Goal: Book appointment/travel/reservation

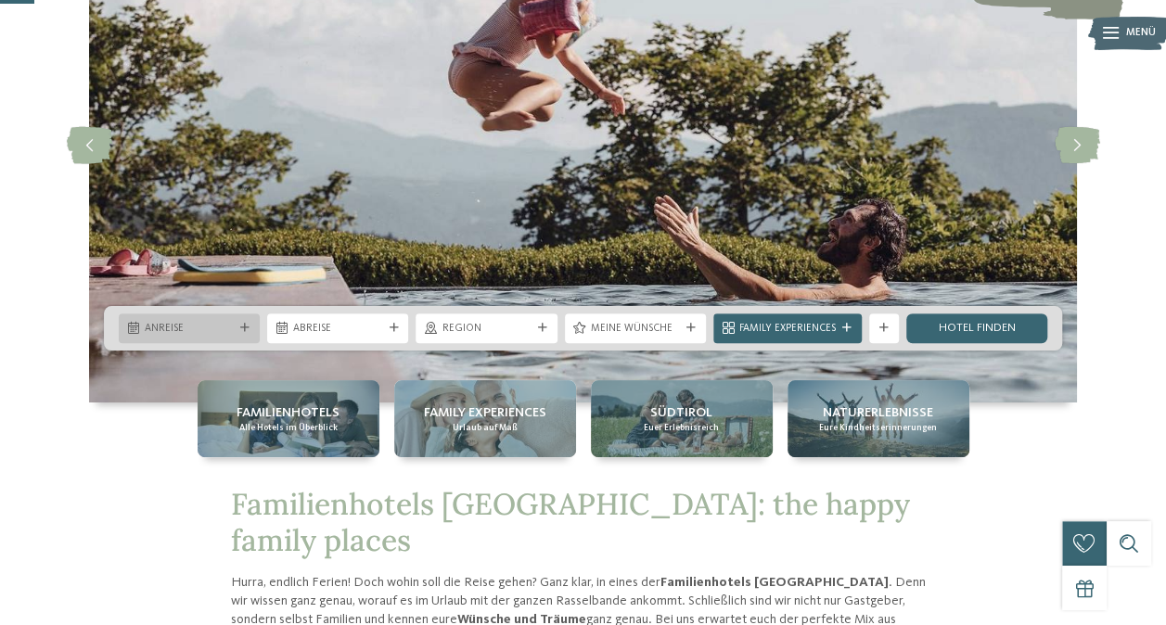
click at [134, 318] on div "Anreise" at bounding box center [189, 329] width 141 height 30
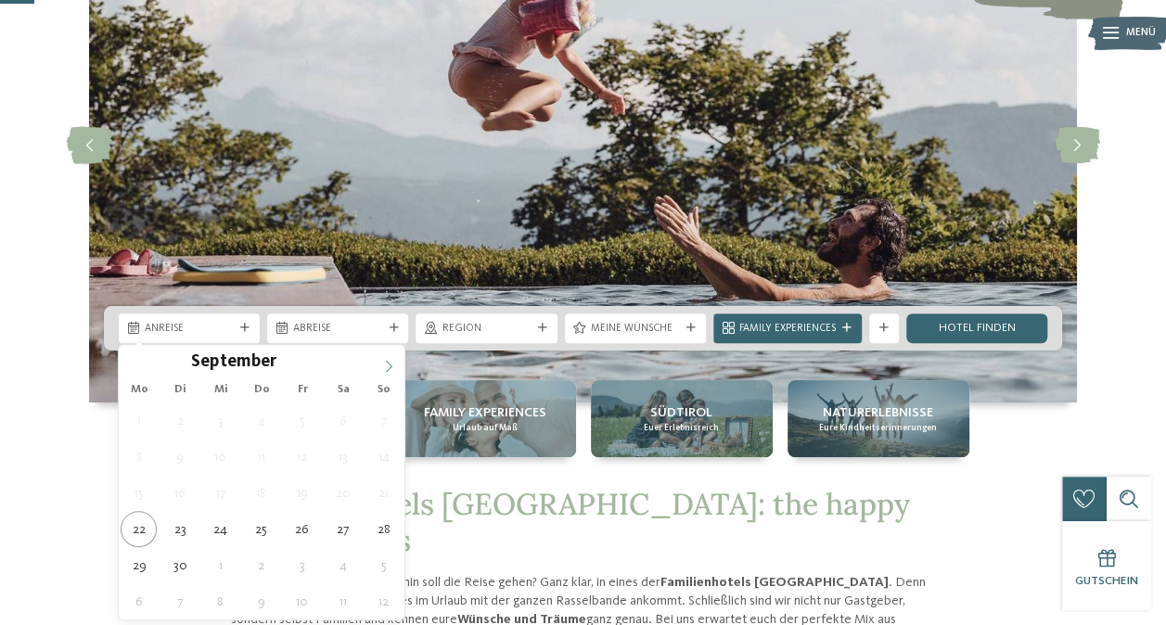
click at [387, 361] on icon at bounding box center [389, 366] width 6 height 12
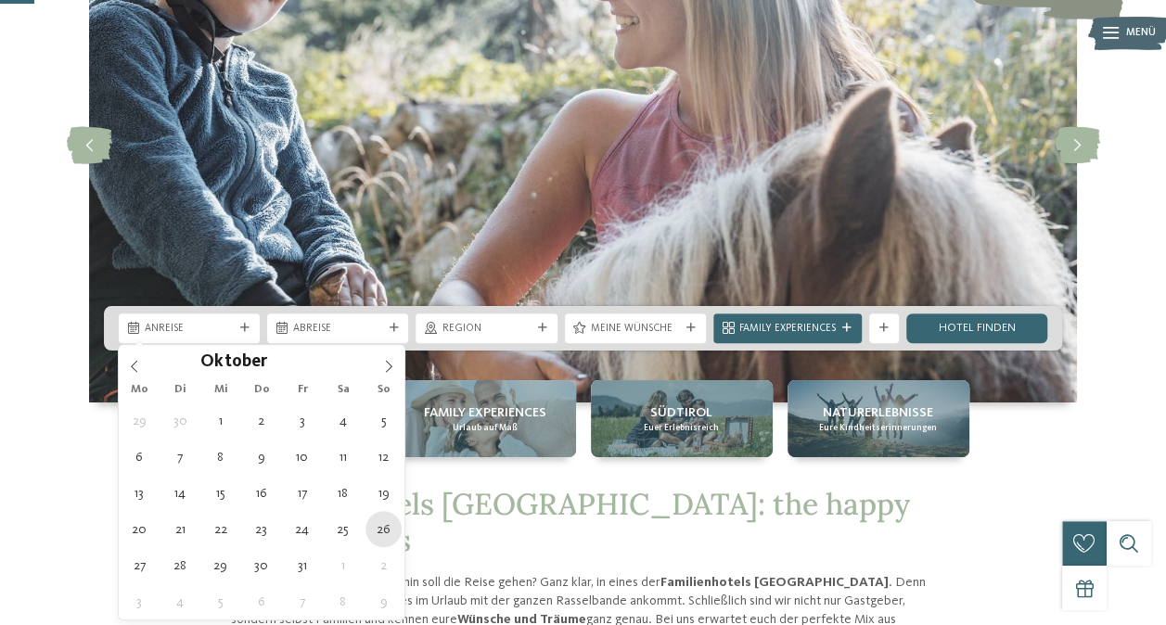
type div "26.10.2025"
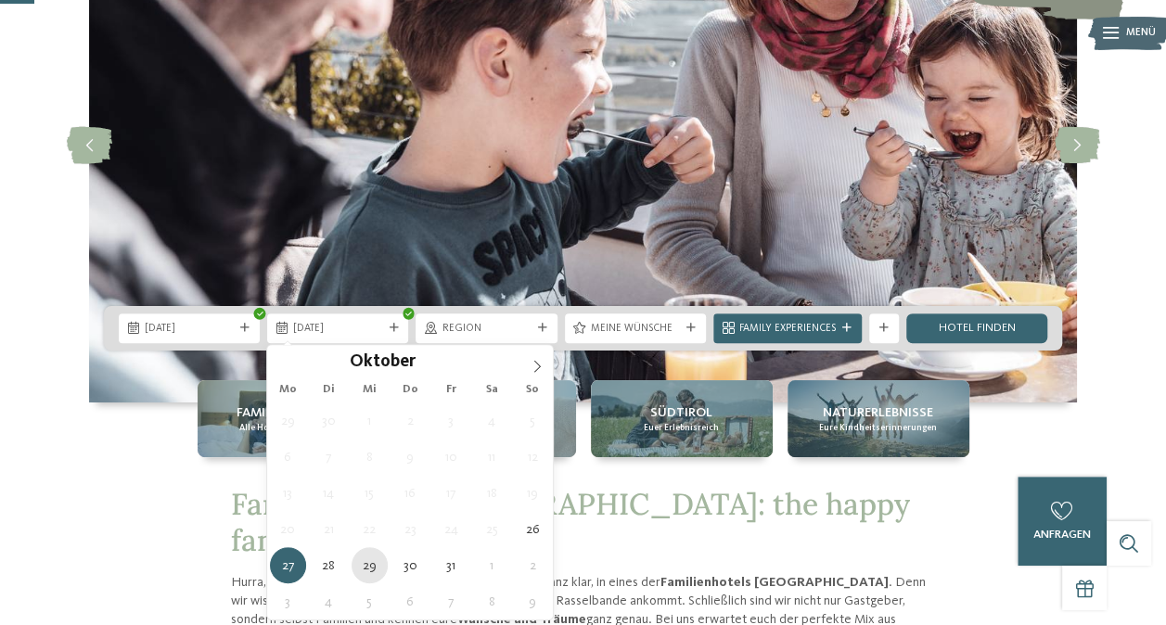
type div "29.10.2025"
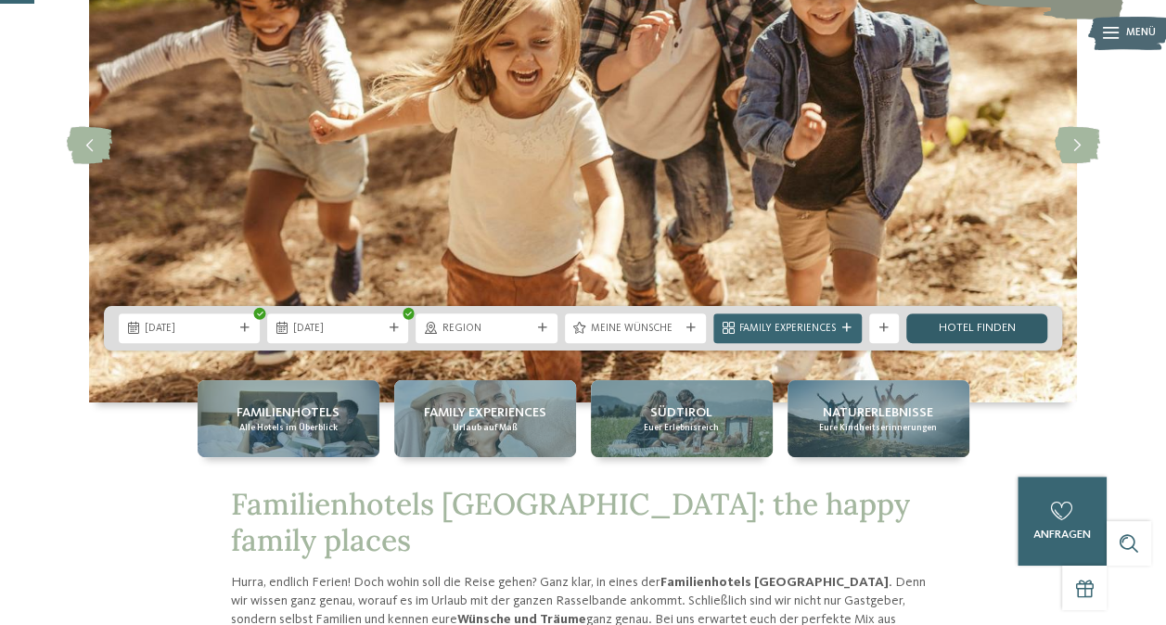
click at [991, 321] on link "Hotel finden" at bounding box center [977, 329] width 141 height 30
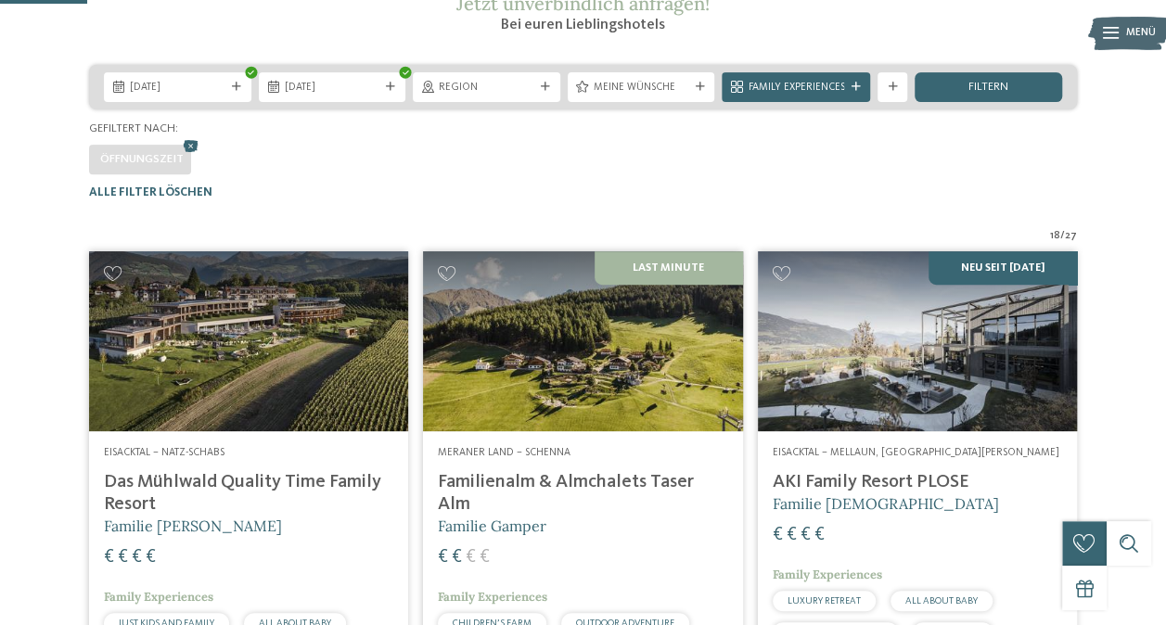
scroll to position [273, 0]
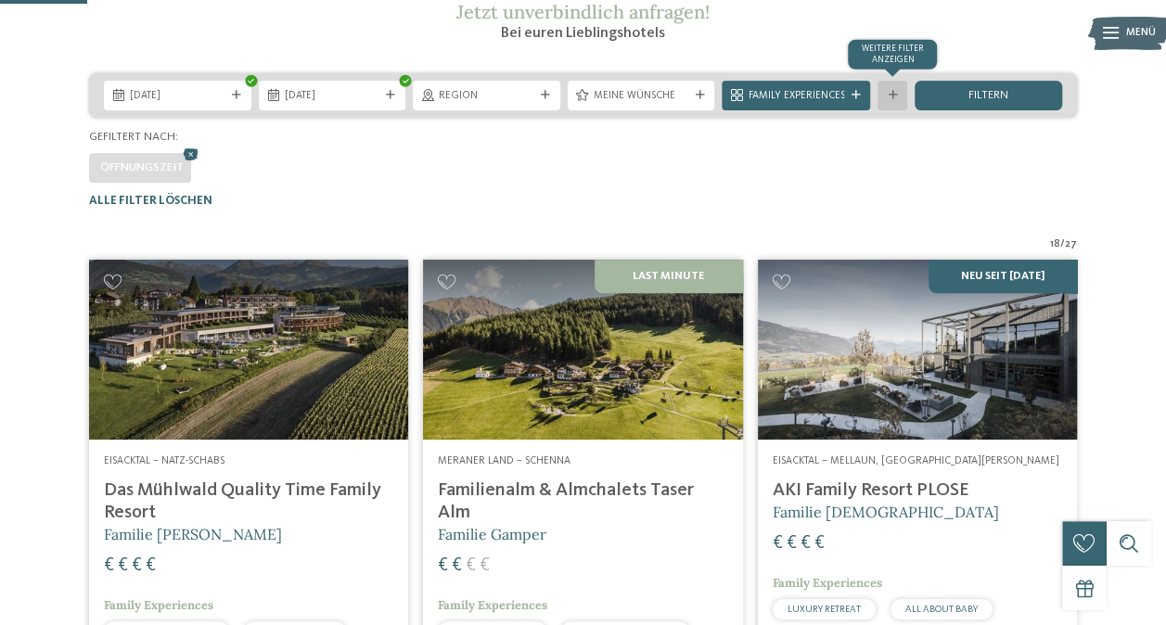
click at [886, 100] on div at bounding box center [892, 95] width 15 height 9
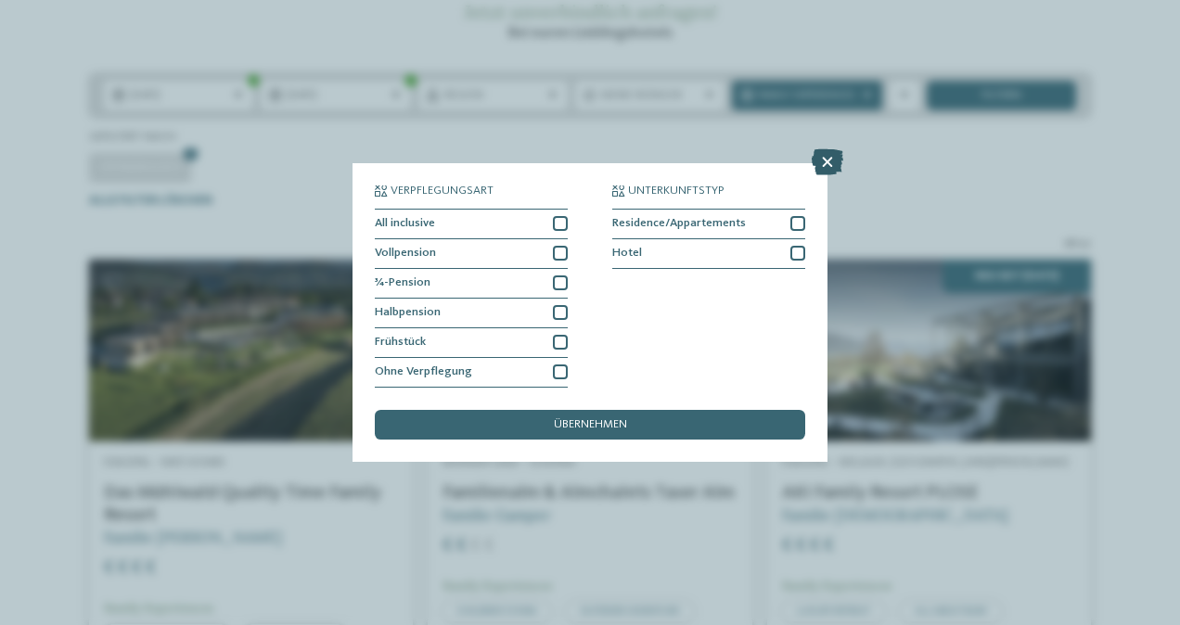
click at [826, 163] on icon at bounding box center [828, 162] width 32 height 26
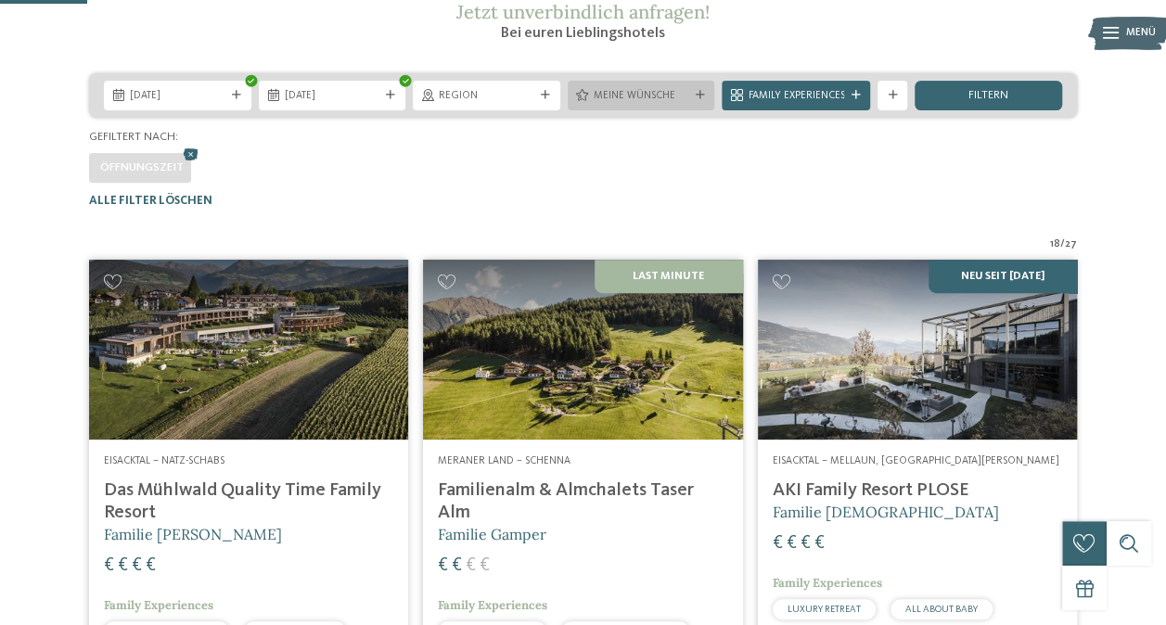
click at [637, 104] on span "Meine Wünsche" at bounding box center [642, 96] width 96 height 15
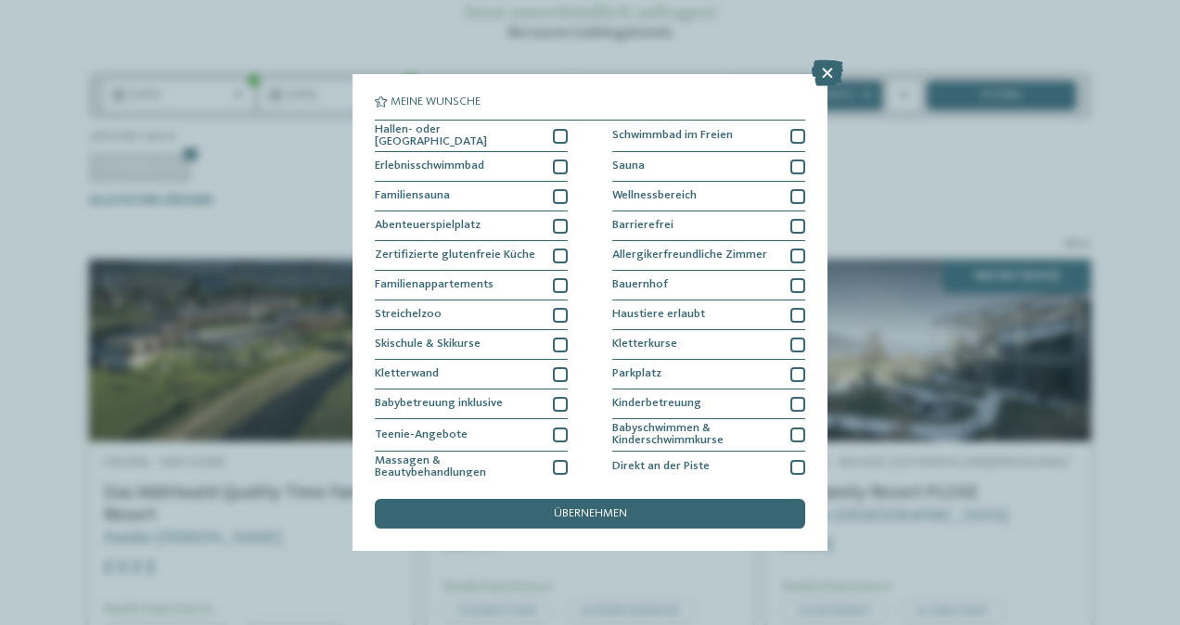
click at [830, 74] on icon at bounding box center [828, 73] width 32 height 26
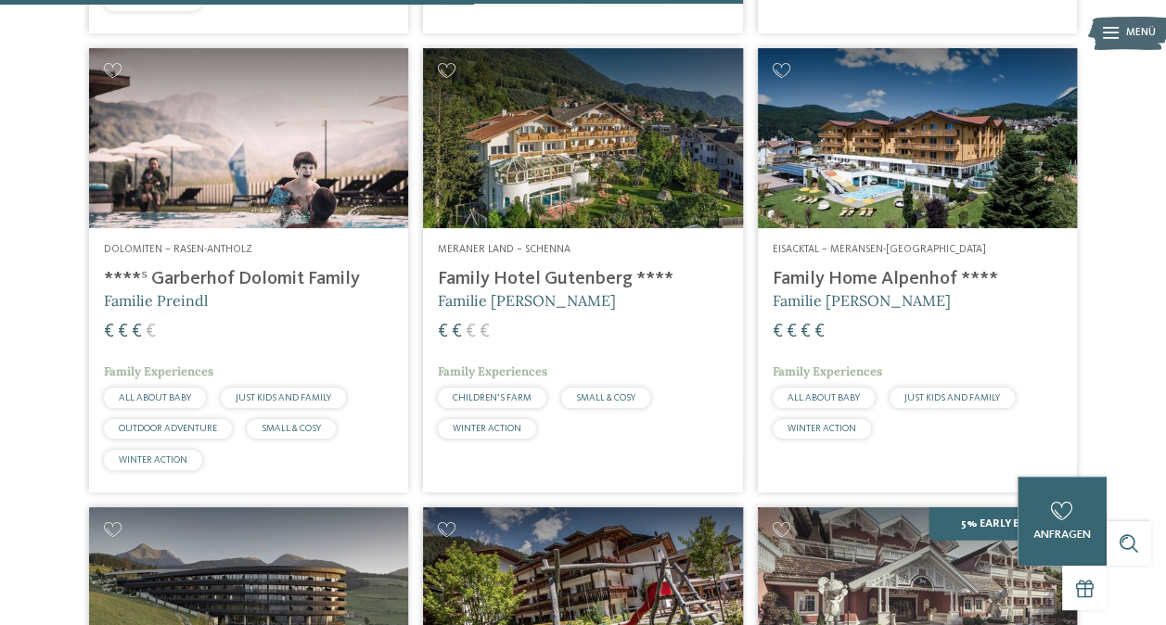
scroll to position [2407, 0]
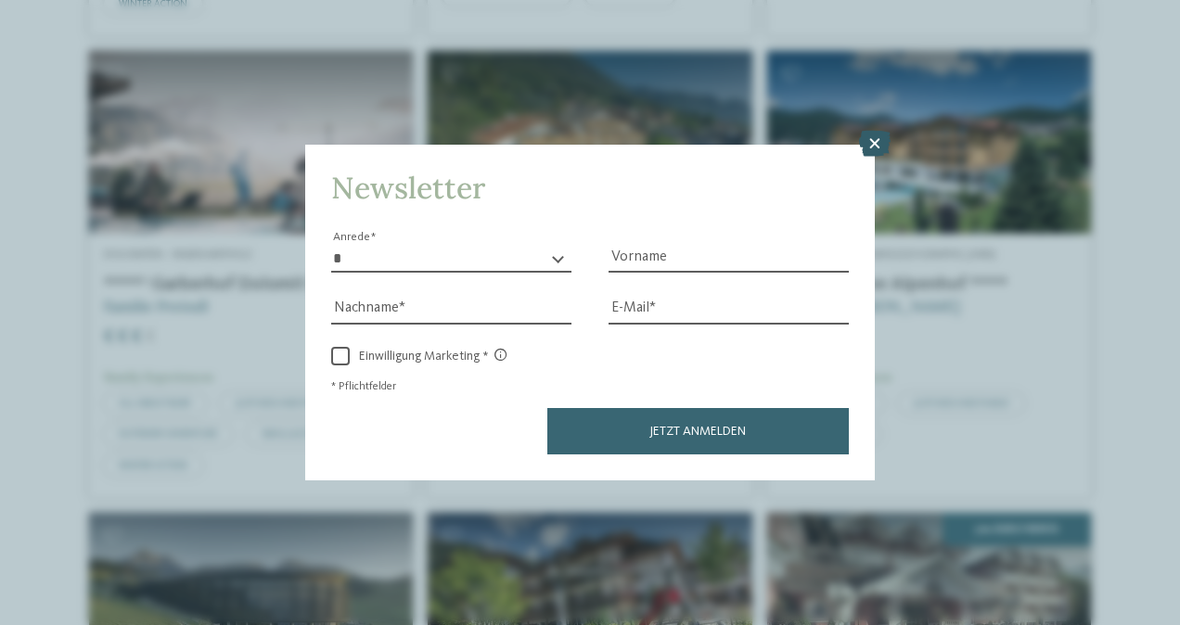
click at [870, 145] on icon at bounding box center [875, 144] width 32 height 26
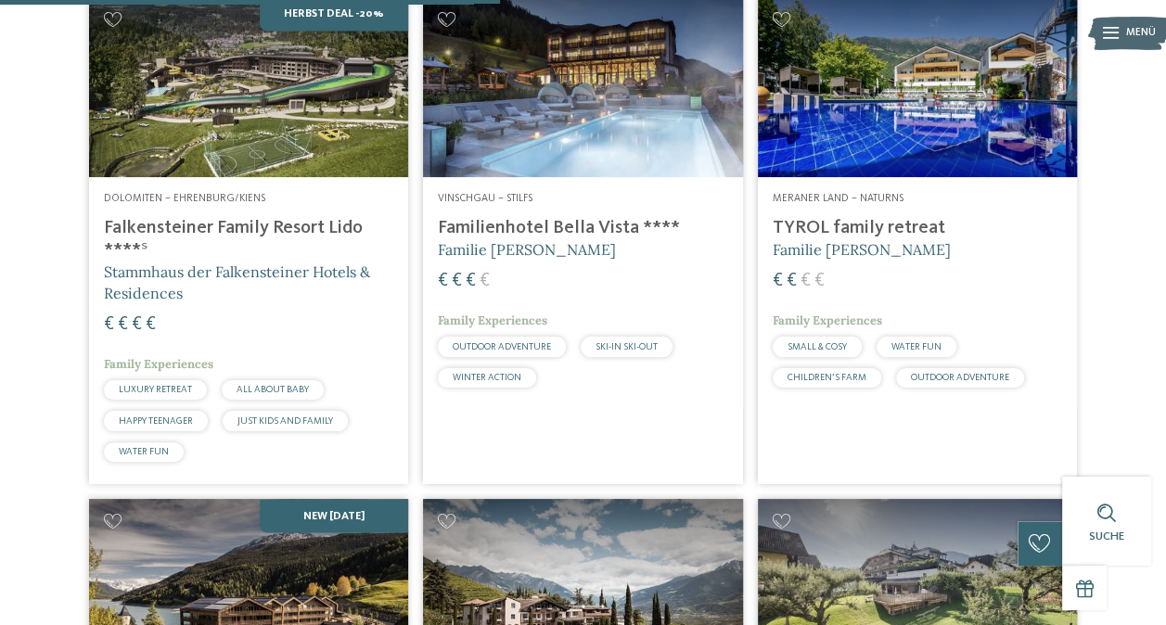
scroll to position [1572, 0]
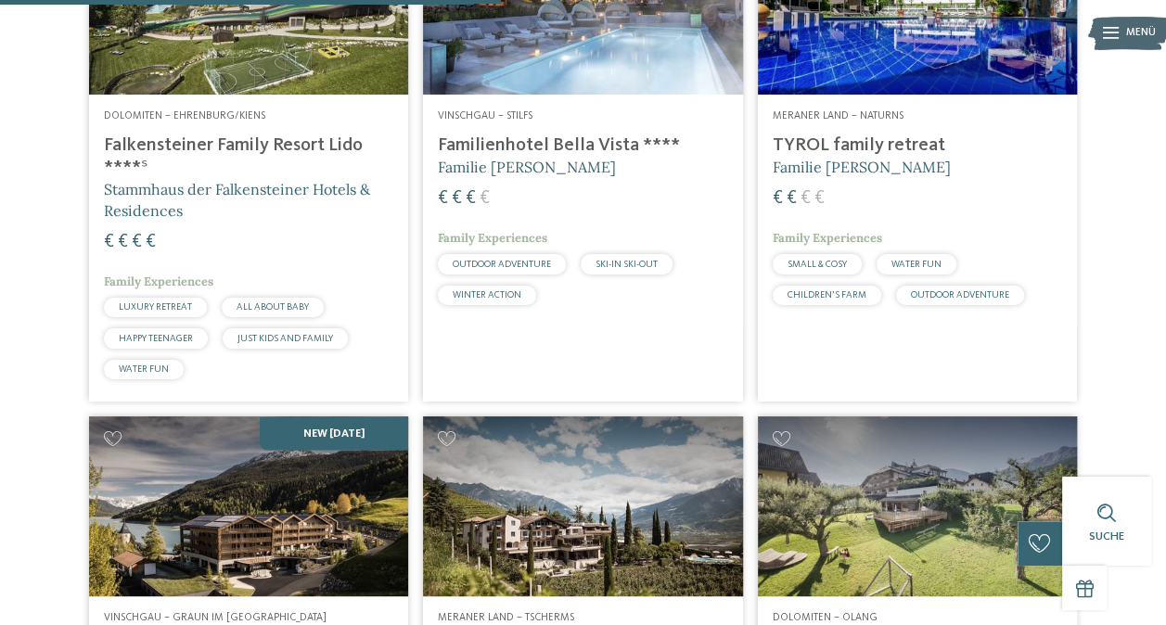
click at [277, 179] on h4 "Falkensteiner Family Resort Lido ****ˢ" at bounding box center [248, 157] width 289 height 45
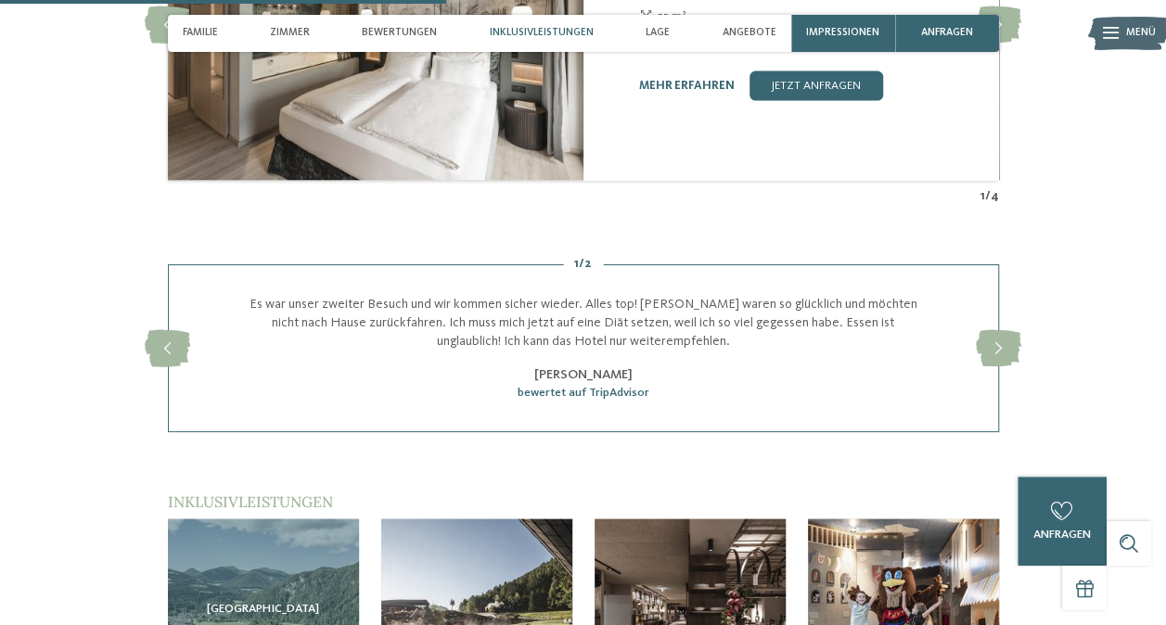
scroll to position [2041, 0]
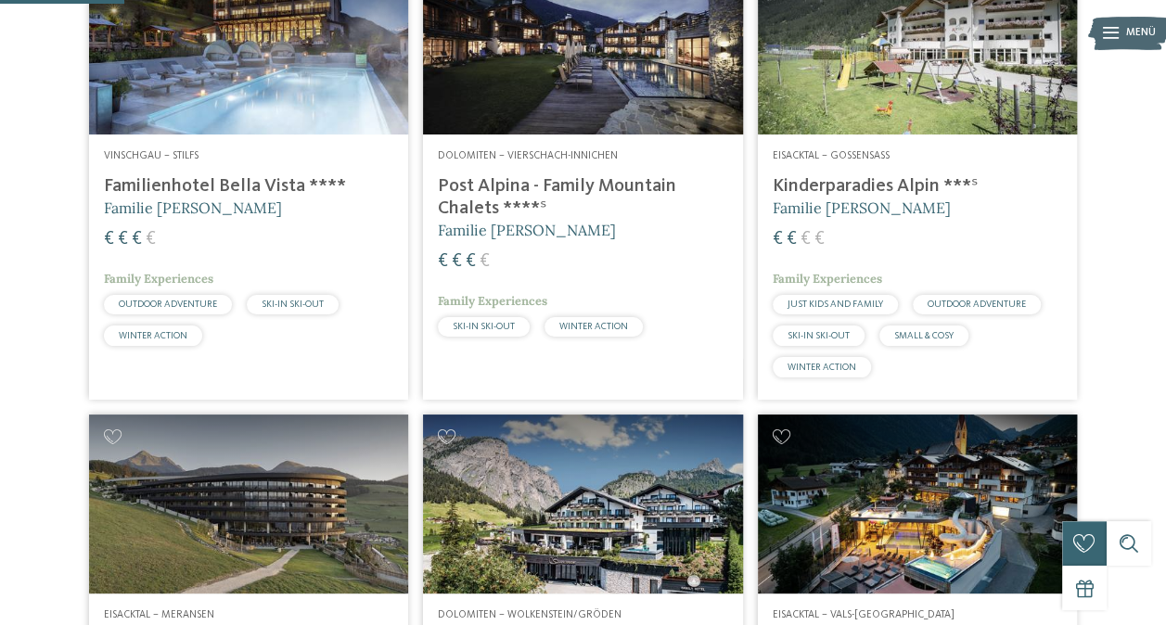
scroll to position [371, 0]
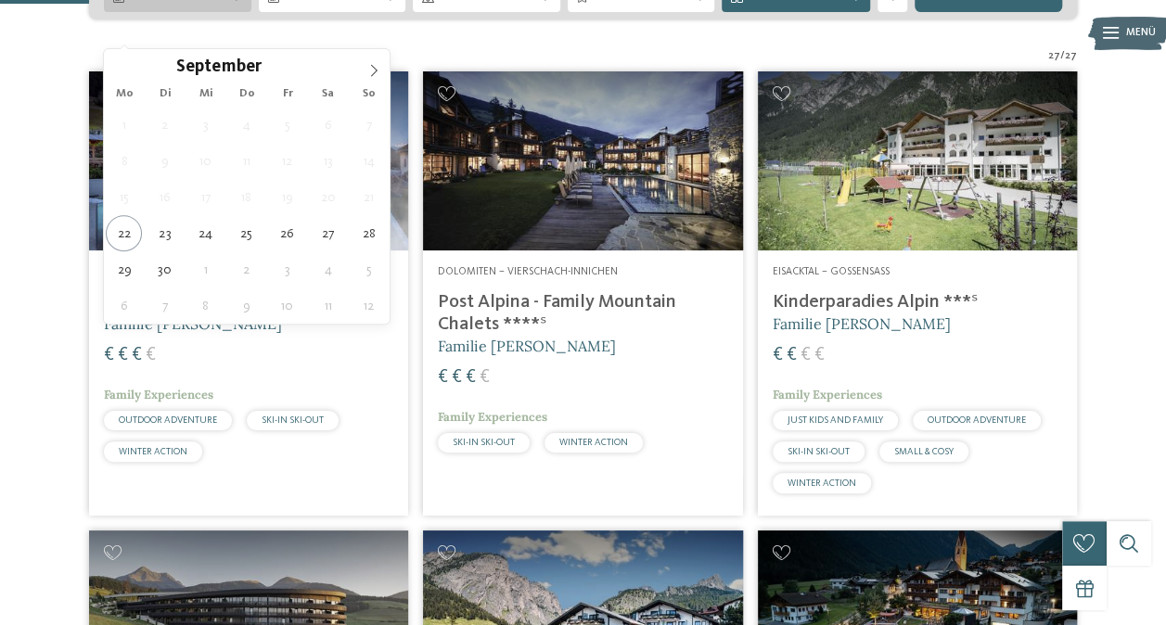
click at [369, 76] on span at bounding box center [374, 65] width 32 height 32
type div "26.10.2025"
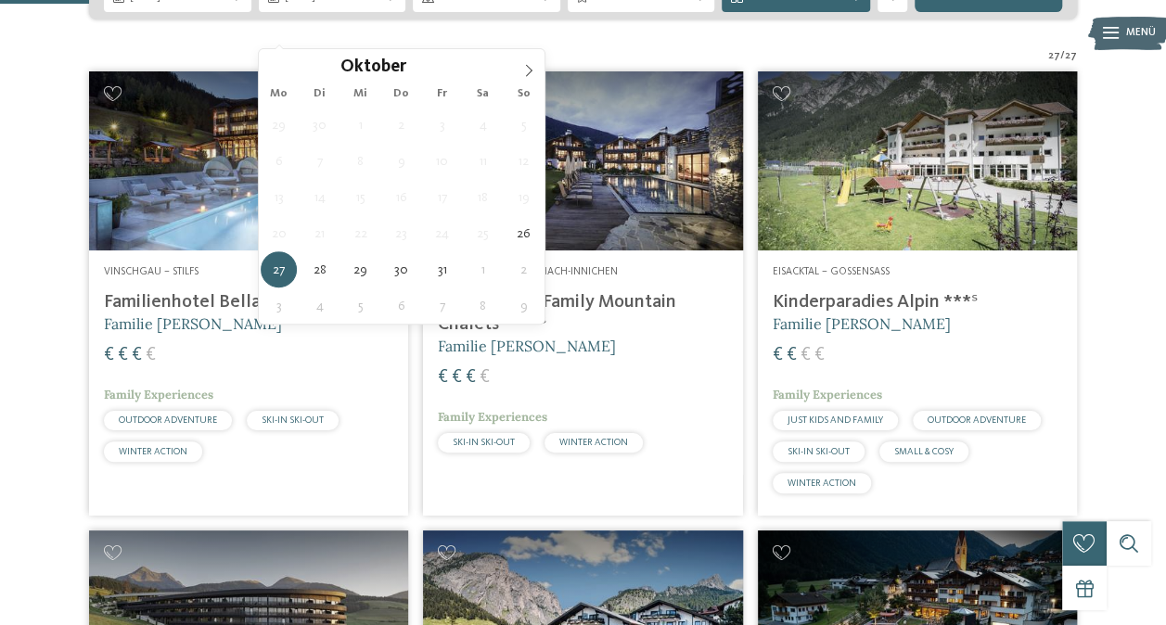
type div "29.10.2025"
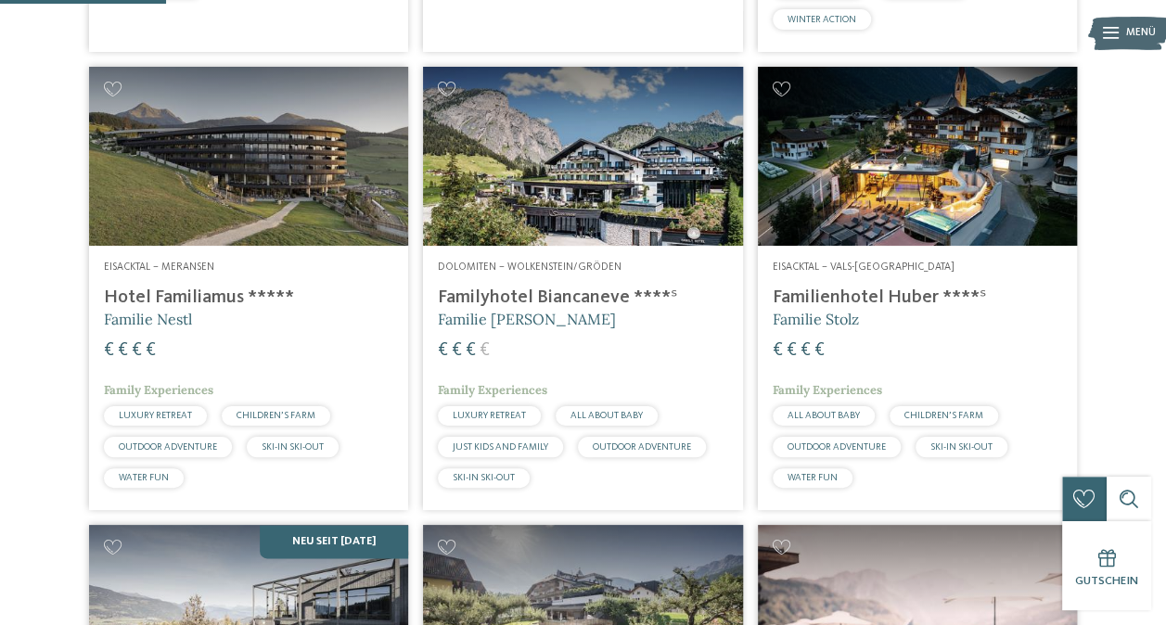
scroll to position [278, 0]
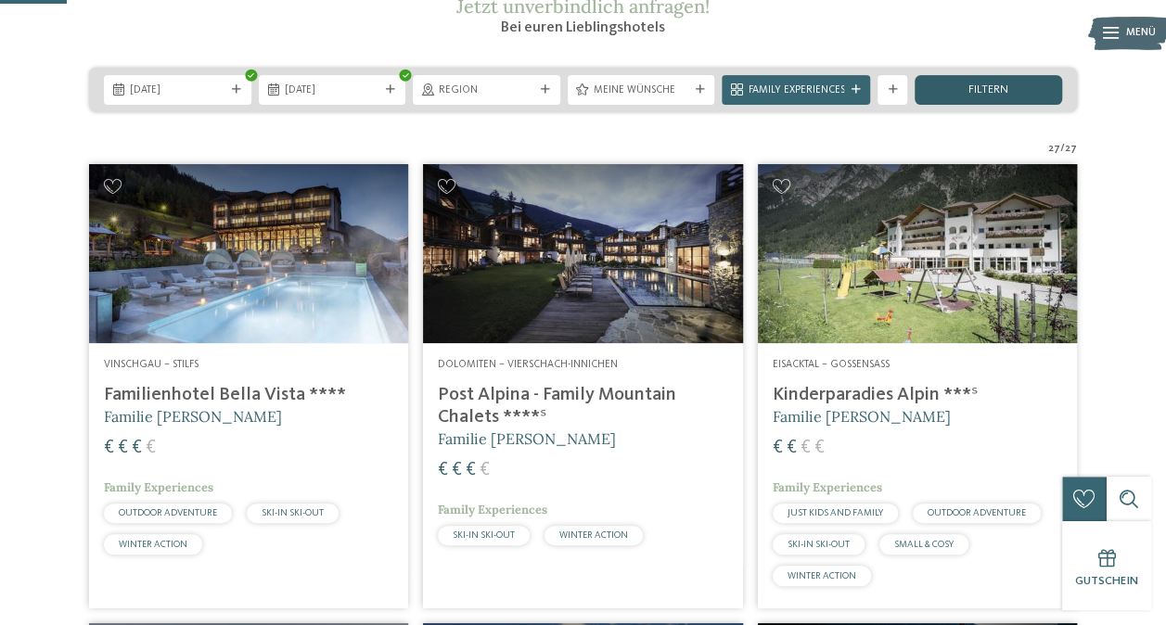
click at [989, 96] on span "filtern" at bounding box center [989, 90] width 40 height 12
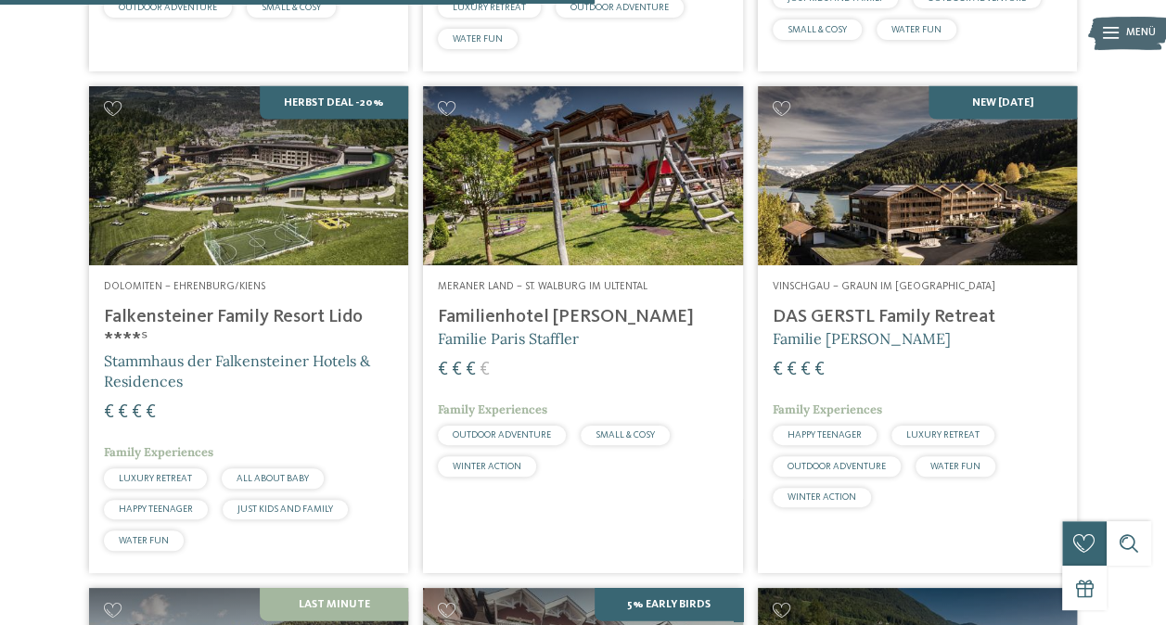
scroll to position [1850, 0]
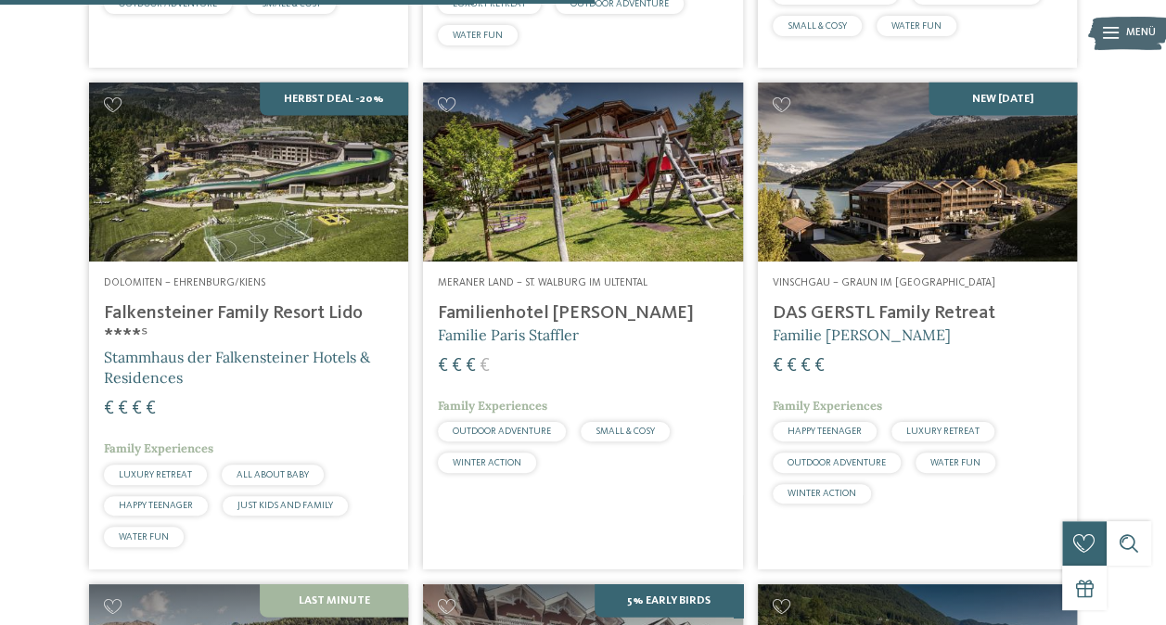
click at [852, 206] on img at bounding box center [917, 173] width 319 height 180
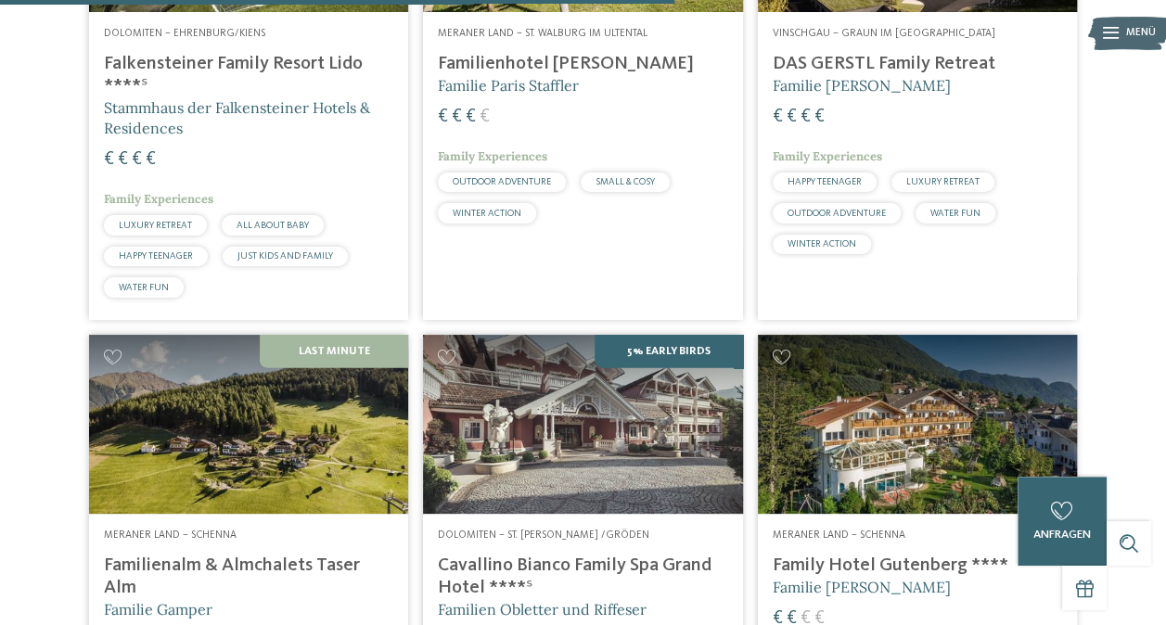
scroll to position [2129, 0]
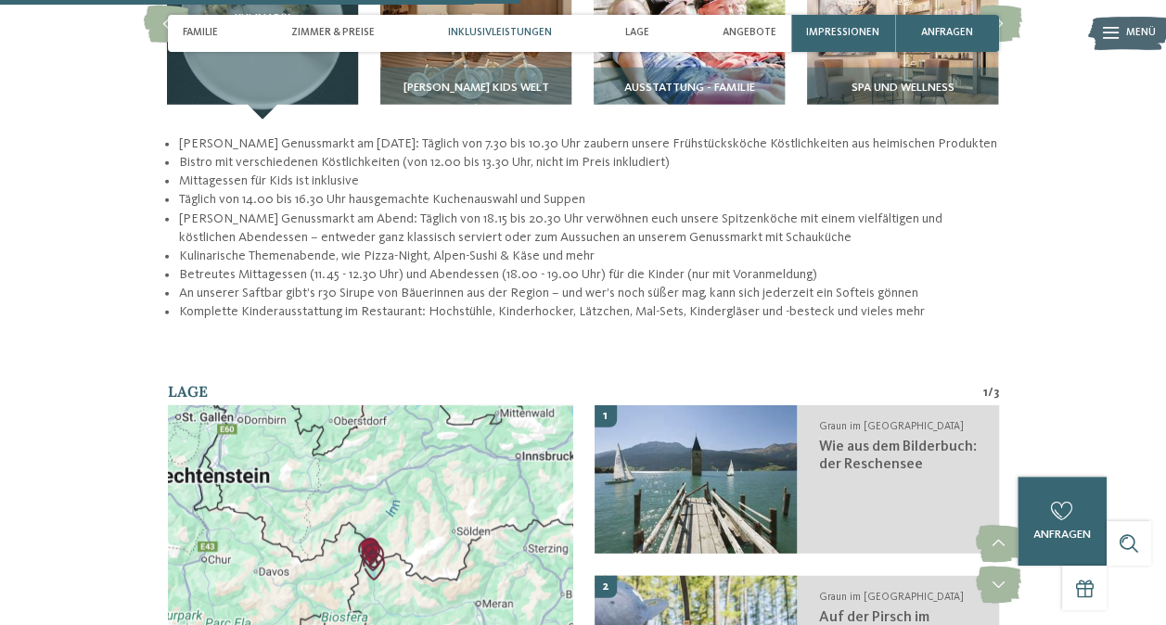
scroll to position [2320, 0]
